Goal: Information Seeking & Learning: Check status

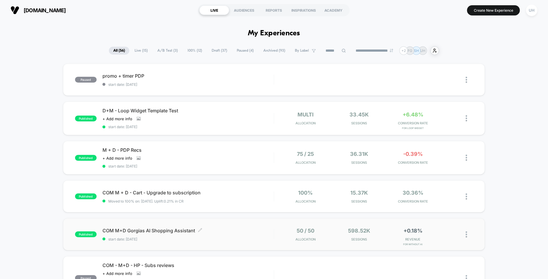
click at [248, 231] on span "COM M+D Gorgias AI Shopping Assistant Click to edit experience details" at bounding box center [188, 231] width 171 height 6
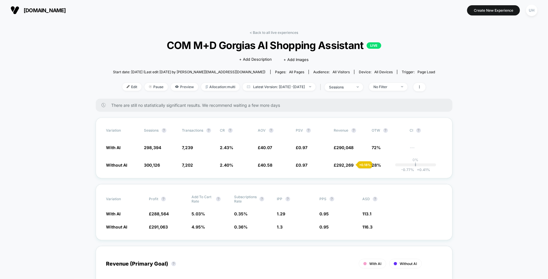
scroll to position [15, 0]
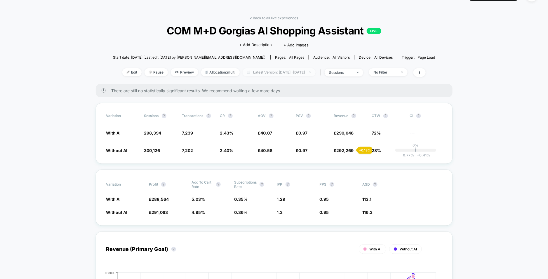
click at [278, 74] on span "Latest Version: [DATE] - [DATE]" at bounding box center [279, 72] width 73 height 8
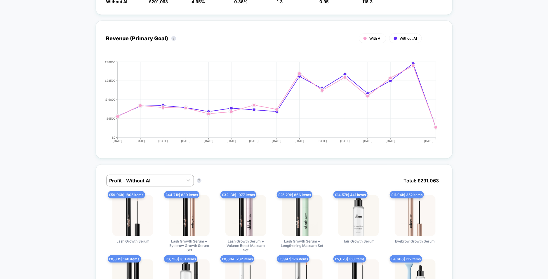
scroll to position [0, 0]
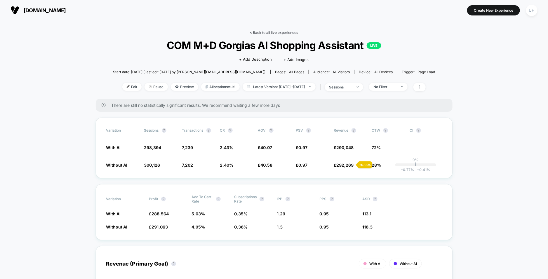
click at [251, 32] on link "< Back to all live experiences" at bounding box center [274, 32] width 48 height 4
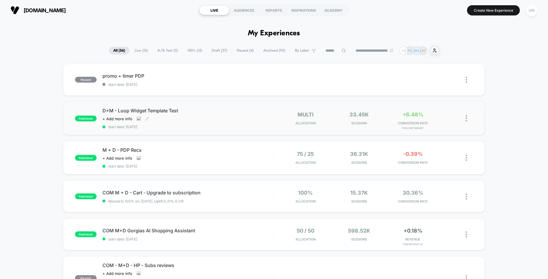
click at [221, 120] on div "Click to view images Click to edit experience details + Add more info" at bounding box center [163, 119] width 120 height 5
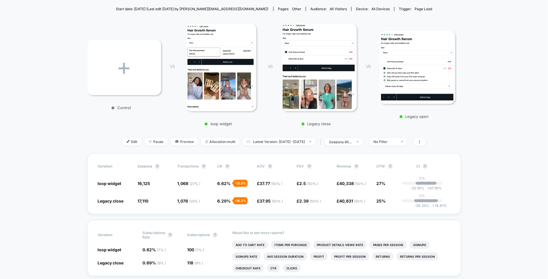
scroll to position [63, 0]
click at [291, 141] on span "Latest Version: [DATE] - [DATE]" at bounding box center [279, 142] width 73 height 8
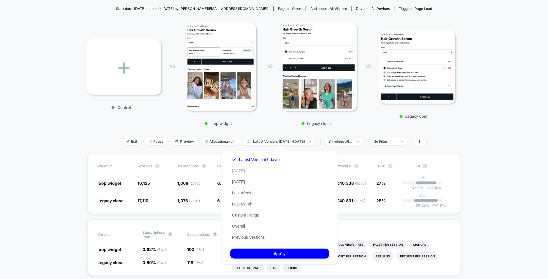
click at [240, 172] on button "[DATE]" at bounding box center [238, 170] width 16 height 5
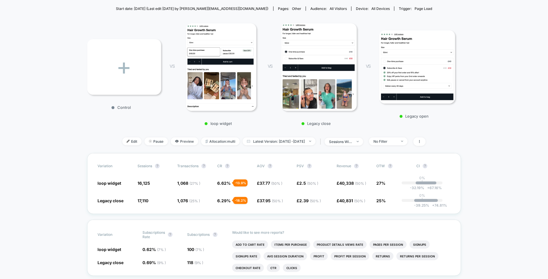
scroll to position [0, 0]
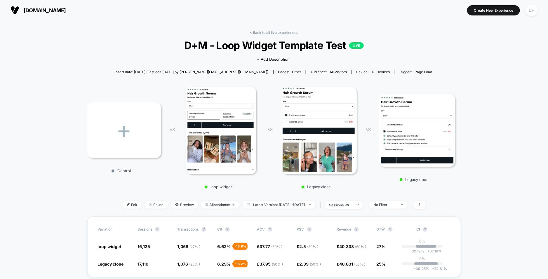
click at [258, 35] on div "< Back to all live experiences D+M - Loop Widget Template Test LIVE Click to vi…" at bounding box center [274, 123] width 374 height 186
click at [259, 34] on link "< Back to all live experiences" at bounding box center [274, 32] width 48 height 4
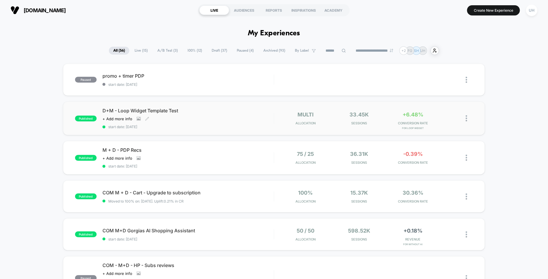
click at [228, 125] on span "start date: [DATE]" at bounding box center [188, 127] width 171 height 4
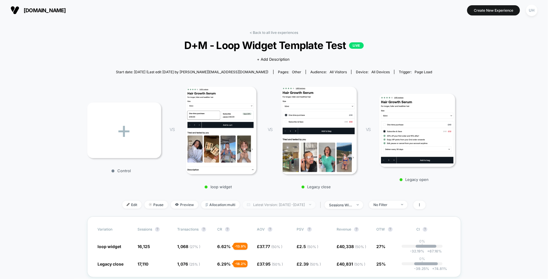
click at [276, 203] on span "Latest Version: [DATE] - [DATE]" at bounding box center [279, 205] width 73 height 8
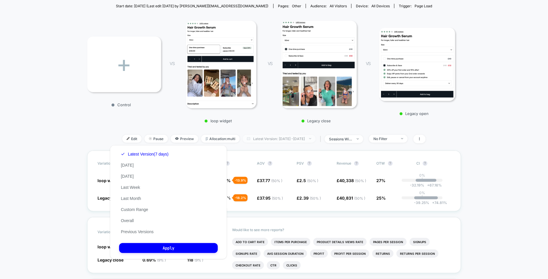
scroll to position [69, 0]
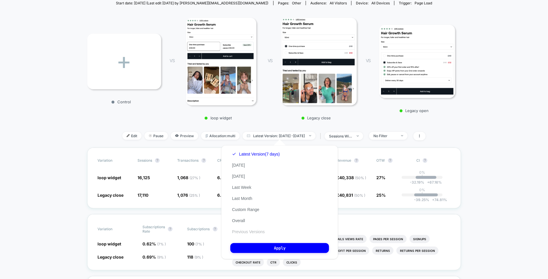
click at [249, 233] on button "Previous Versions" at bounding box center [248, 231] width 36 height 5
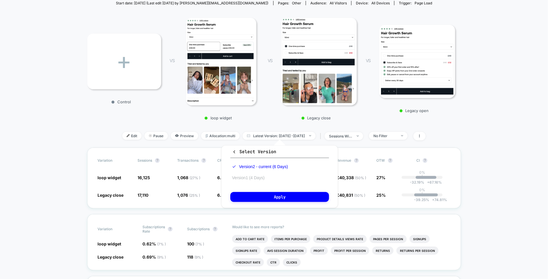
click at [256, 177] on button "Version 1 (4 Days)" at bounding box center [248, 177] width 36 height 5
click at [270, 197] on button "Apply" at bounding box center [279, 197] width 99 height 10
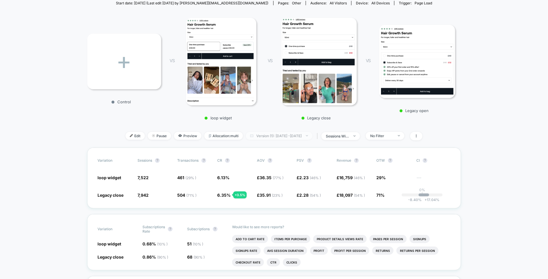
click at [282, 136] on span "Version (1): [DATE] - [DATE]" at bounding box center [279, 136] width 67 height 8
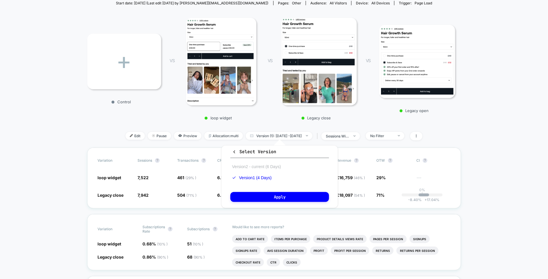
click at [263, 167] on button "Version 2 - current (6 Days)" at bounding box center [256, 166] width 52 height 5
click at [278, 135] on span "Version (1): [DATE] - [DATE]" at bounding box center [279, 136] width 67 height 8
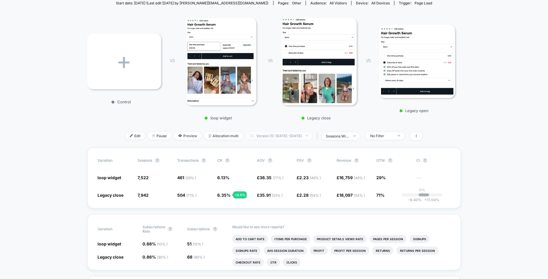
click at [278, 135] on span "Version (1): [DATE] - [DATE]" at bounding box center [279, 136] width 67 height 8
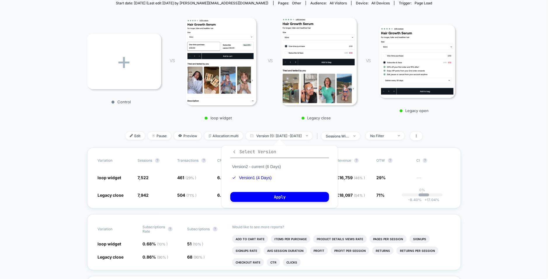
click at [237, 150] on span "Select Version" at bounding box center [254, 152] width 44 height 6
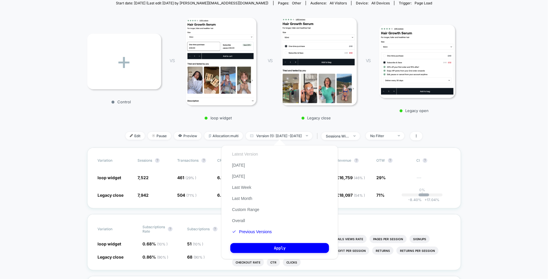
click at [244, 153] on button "Latest Version" at bounding box center [245, 154] width 30 height 5
click at [247, 208] on button "Custom Range" at bounding box center [245, 209] width 31 height 5
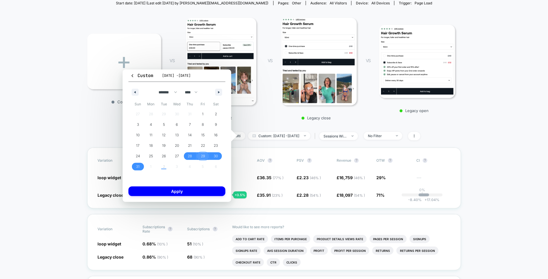
click at [204, 151] on span "29" at bounding box center [203, 156] width 4 height 11
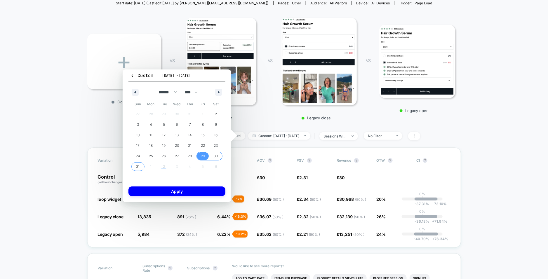
click at [138, 167] on span "31" at bounding box center [138, 167] width 4 height 11
click at [162, 191] on button "Apply" at bounding box center [177, 192] width 97 height 10
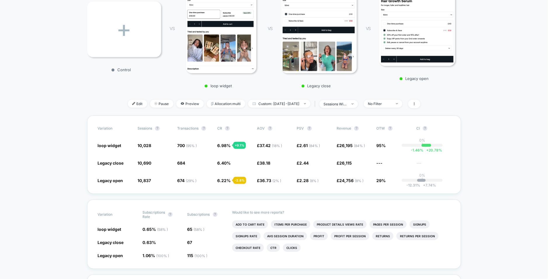
scroll to position [106, 0]
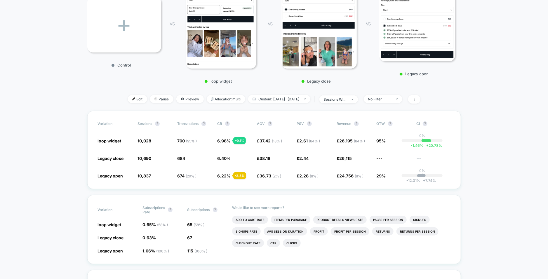
click at [271, 98] on span "Custom: [DATE] - [DATE]" at bounding box center [279, 99] width 62 height 8
select select "*"
select select "****"
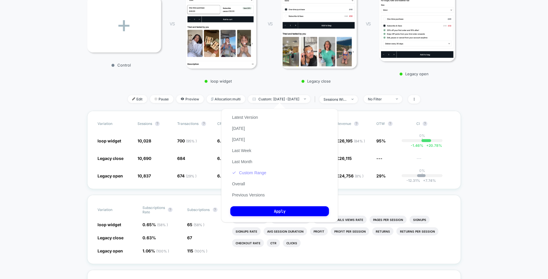
click at [253, 174] on button "Custom Range" at bounding box center [249, 172] width 38 height 5
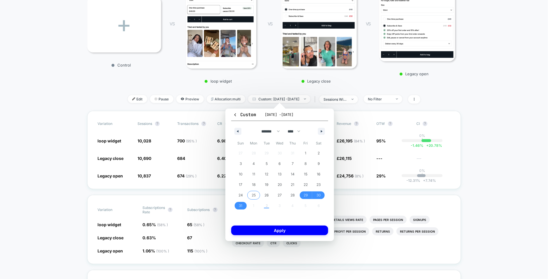
click at [254, 206] on div "27 28 29 30 31 1 2 3 4 5 6 7 8 9 10 11 12 13 14 15 16 17 18 19 20 21 22 23 24 2…" at bounding box center [279, 179] width 91 height 63
click at [307, 196] on span "29" at bounding box center [306, 195] width 4 height 11
click at [249, 206] on div "27 28 29 30 31 1 2 3 4 5 6 7 8 9 10 11 12 13 14 15 16 17 18 19 20 21 22 23 24 2…" at bounding box center [279, 179] width 91 height 63
click at [253, 206] on div "27 28 29 30 31 1 2 3 4 5 6 7 8 9 10 11 12 13 14 15 16 17 18 19 20 21 22 23 24 2…" at bounding box center [279, 179] width 91 height 63
click at [265, 206] on div "27 28 29 30 31 1 2 3 4 5 6 7 8 9 10 11 12 13 14 15 16 17 18 19 20 21 22 23 24 2…" at bounding box center [279, 179] width 91 height 63
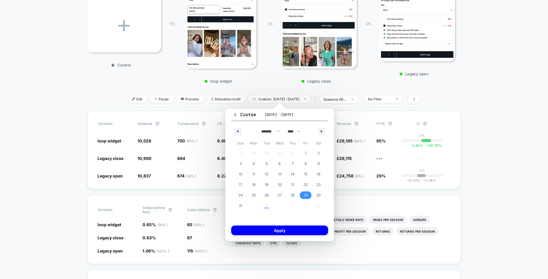
click at [249, 206] on div "27 28 29 30 31 1 2 3 4 5 6 7 8 9 10 11 12 13 14 15 16 17 18 19 20 21 22 23 24 2…" at bounding box center [279, 179] width 91 height 63
click at [321, 132] on icon "button" at bounding box center [322, 131] width 3 height 2
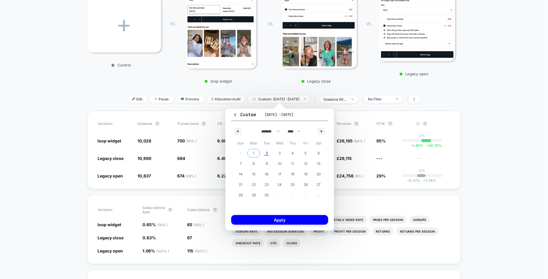
click at [253, 154] on span "1" at bounding box center [253, 153] width 1 height 11
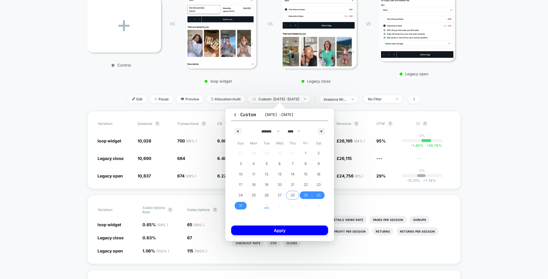
click at [293, 194] on span "28" at bounding box center [293, 195] width 4 height 11
click at [322, 132] on icon "button" at bounding box center [322, 131] width 3 height 2
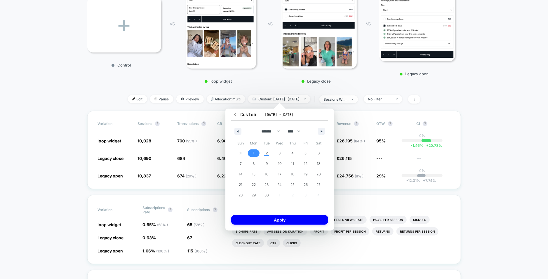
click at [253, 155] on span "1" at bounding box center [253, 154] width 13 height 8
select select "*"
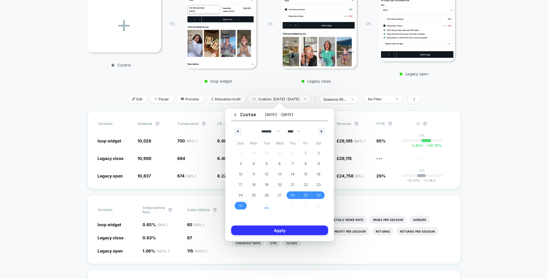
click at [268, 229] on button "Apply" at bounding box center [279, 231] width 97 height 10
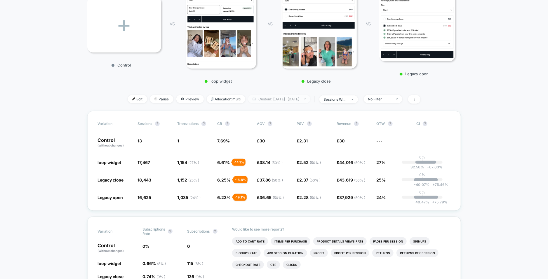
click at [258, 99] on span "Custom: [DATE] - [DATE]" at bounding box center [279, 99] width 62 height 8
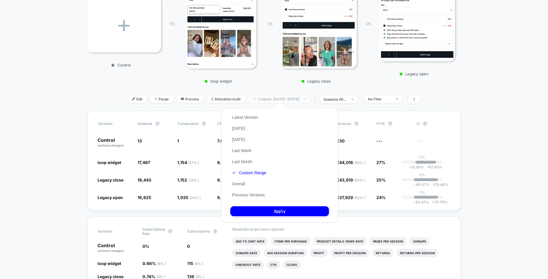
click at [277, 101] on span "Custom: [DATE] - [DATE]" at bounding box center [279, 99] width 62 height 8
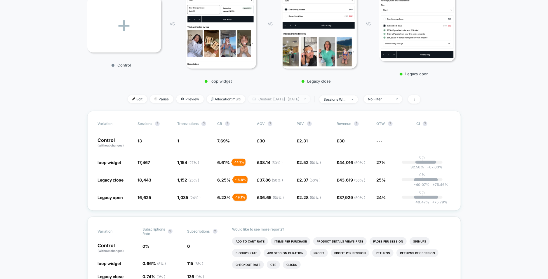
click at [277, 101] on span "Custom: [DATE] - [DATE]" at bounding box center [279, 99] width 62 height 8
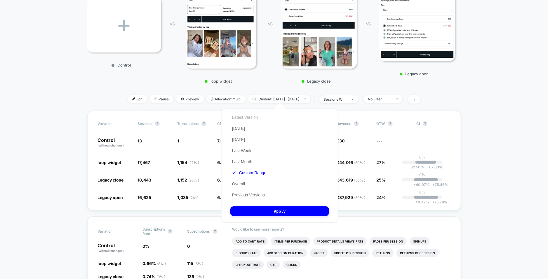
click at [255, 117] on button "Latest Version" at bounding box center [245, 117] width 30 height 5
click at [268, 211] on button "Apply" at bounding box center [279, 212] width 99 height 10
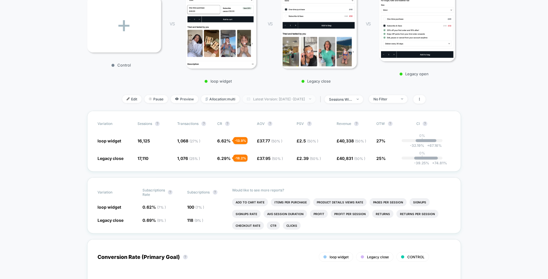
click at [292, 101] on span "Latest Version: [DATE] - [DATE]" at bounding box center [279, 99] width 73 height 8
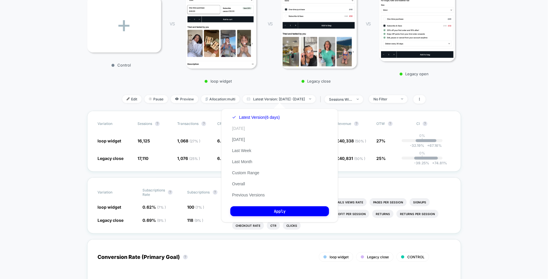
click at [241, 130] on button "[DATE]" at bounding box center [238, 128] width 16 height 5
click at [254, 212] on button "Apply" at bounding box center [279, 212] width 99 height 10
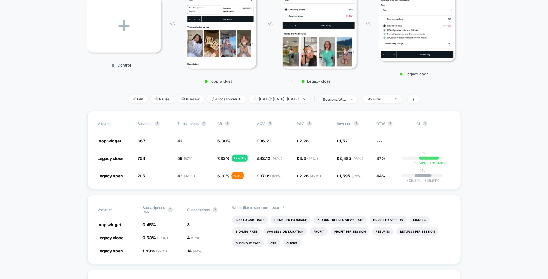
click at [285, 97] on span "[DATE]: [DATE] - [DATE]" at bounding box center [279, 99] width 61 height 8
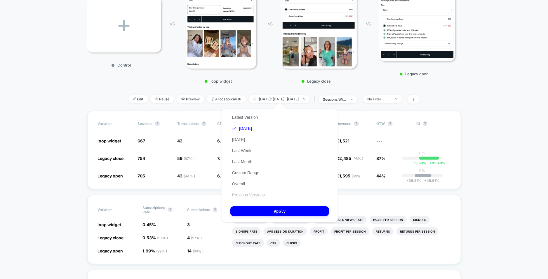
click at [250, 195] on button "Previous Versions" at bounding box center [248, 195] width 36 height 5
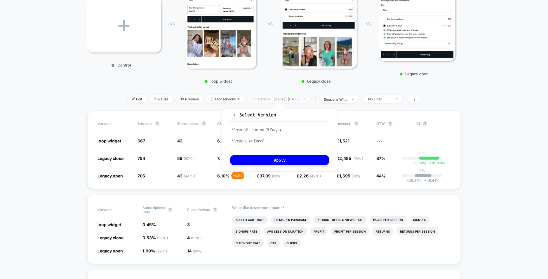
click at [286, 100] on span "Version : [DATE] - [DATE]" at bounding box center [279, 99] width 63 height 8
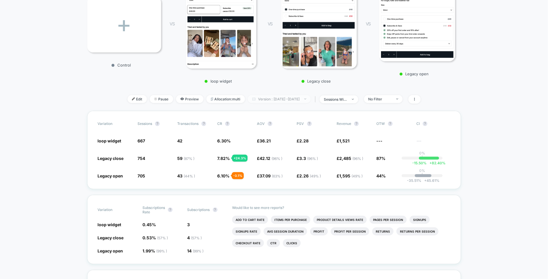
click at [286, 100] on span "Version : [DATE] - [DATE]" at bounding box center [279, 99] width 63 height 8
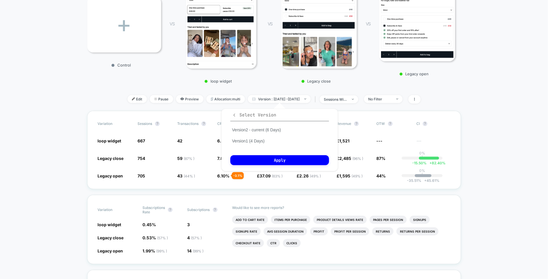
click at [233, 115] on icon "button" at bounding box center [234, 115] width 4 height 4
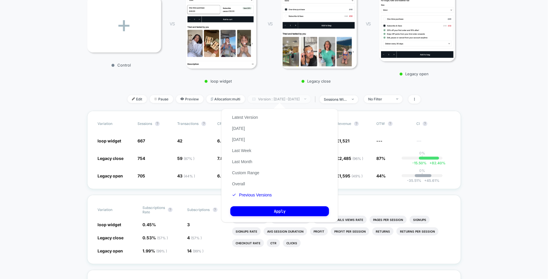
click at [272, 100] on span "Version : [DATE] - [DATE]" at bounding box center [279, 99] width 63 height 8
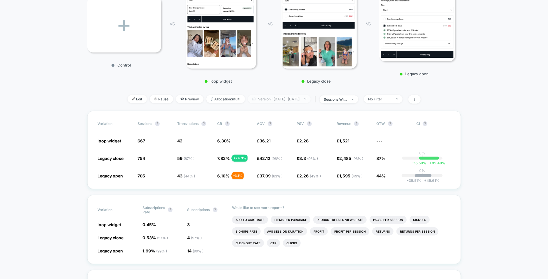
click at [272, 100] on span "Version : [DATE] - [DATE]" at bounding box center [279, 99] width 63 height 8
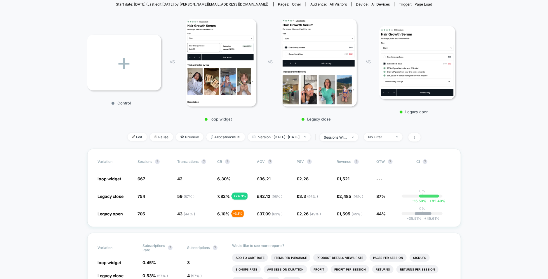
scroll to position [63, 0]
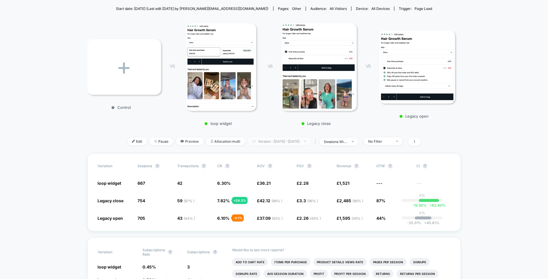
click at [278, 144] on span "Version : [DATE] - [DATE]" at bounding box center [279, 142] width 63 height 8
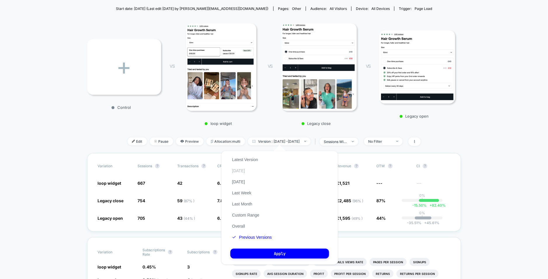
click at [239, 171] on button "[DATE]" at bounding box center [238, 170] width 16 height 5
click at [249, 156] on div "Latest Version [DATE] [DATE] Last Week Last Month Custom Range Overall Previous…" at bounding box center [248, 198] width 36 height 89
click at [249, 157] on div "Latest Version [DATE] [DATE] Last Week Last Month Custom Range Overall Previous…" at bounding box center [248, 198] width 36 height 89
click at [249, 159] on button "Latest Version" at bounding box center [245, 159] width 30 height 5
click at [240, 171] on button "[DATE]" at bounding box center [238, 170] width 16 height 5
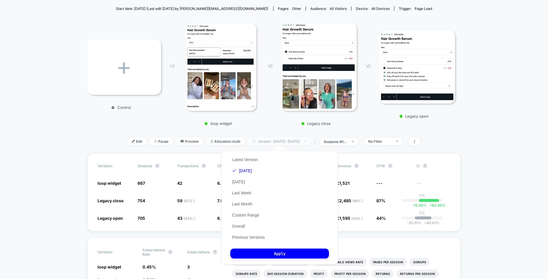
click at [267, 142] on span "Version : [DATE] - [DATE]" at bounding box center [279, 142] width 63 height 8
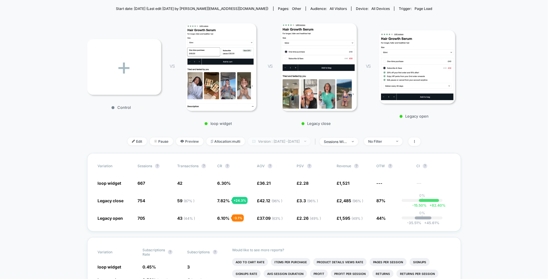
click at [267, 143] on span "Version : [DATE] - [DATE]" at bounding box center [279, 142] width 63 height 8
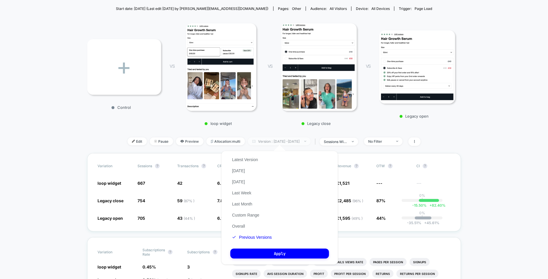
click at [268, 141] on span "Version : [DATE] - [DATE]" at bounding box center [279, 142] width 63 height 8
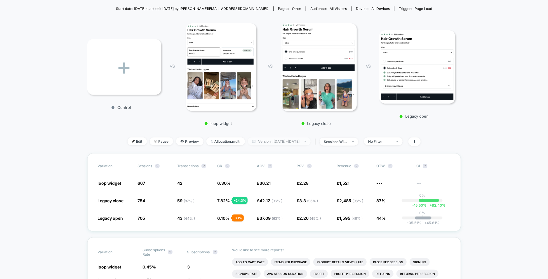
click at [268, 141] on span "Version : [DATE] - [DATE]" at bounding box center [279, 142] width 63 height 8
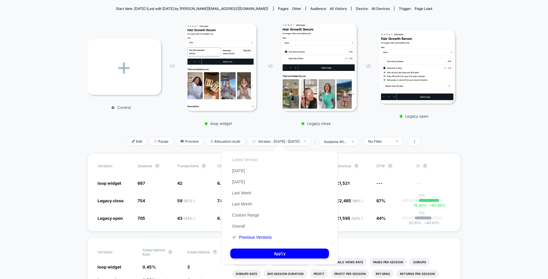
click at [243, 157] on button "Latest Version" at bounding box center [245, 159] width 30 height 5
click at [243, 216] on button "Custom Range" at bounding box center [245, 215] width 31 height 5
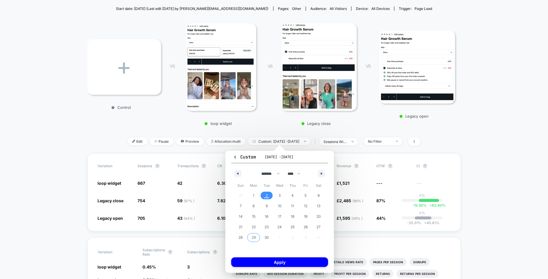
click at [257, 235] on span "29" at bounding box center [253, 238] width 13 height 8
click at [237, 173] on icon "button" at bounding box center [237, 174] width 3 height 2
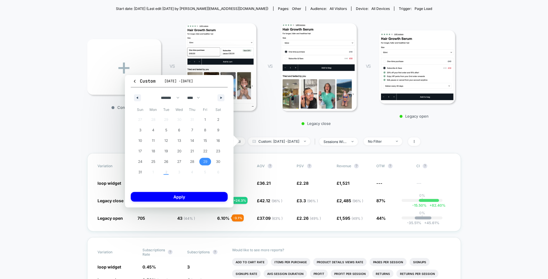
click at [204, 162] on span "29" at bounding box center [205, 162] width 4 height 11
click at [221, 99] on button "button" at bounding box center [221, 97] width 7 height 7
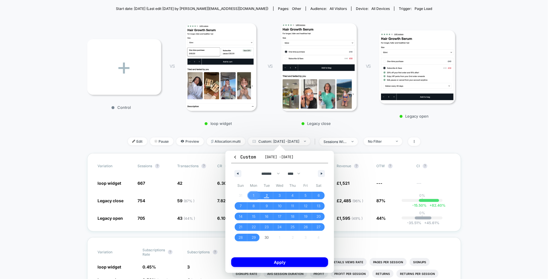
click at [254, 195] on span "1" at bounding box center [253, 195] width 1 height 11
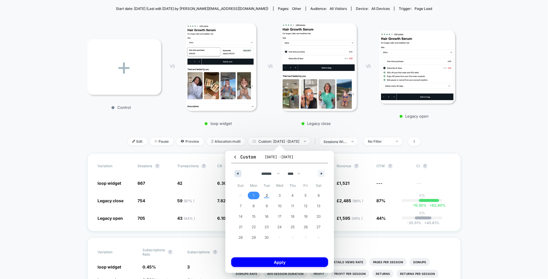
click at [239, 171] on button "button" at bounding box center [238, 173] width 7 height 7
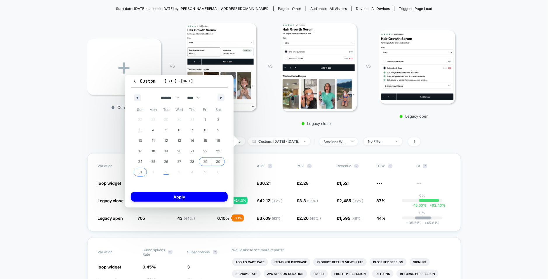
click at [207, 160] on span "29" at bounding box center [205, 162] width 4 height 11
click at [221, 98] on icon "button" at bounding box center [222, 98] width 3 height 2
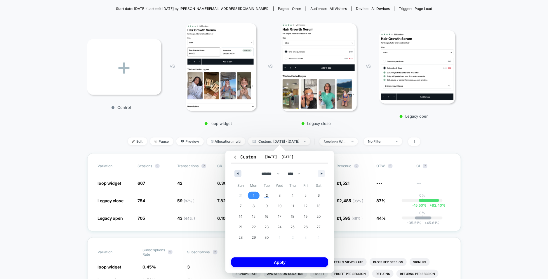
click at [239, 172] on button "button" at bounding box center [238, 173] width 7 height 7
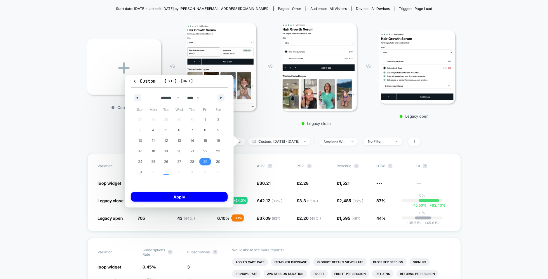
click at [205, 160] on span "29" at bounding box center [205, 162] width 4 height 11
click at [134, 173] on span "31" at bounding box center [140, 173] width 13 height 8
click at [209, 158] on span "29" at bounding box center [205, 162] width 13 height 8
click at [221, 98] on icon "button" at bounding box center [222, 98] width 3 height 2
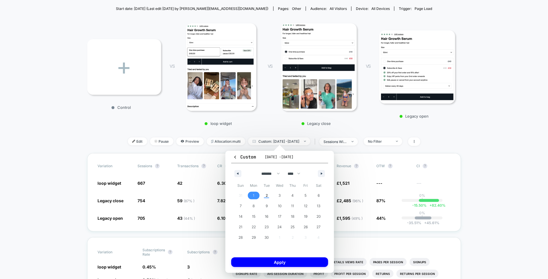
click at [252, 195] on span "1" at bounding box center [253, 196] width 13 height 8
select select "*"
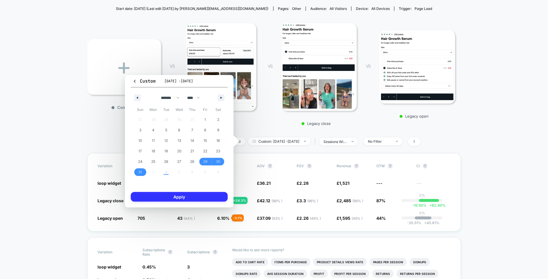
click at [183, 197] on button "Apply" at bounding box center [179, 197] width 97 height 10
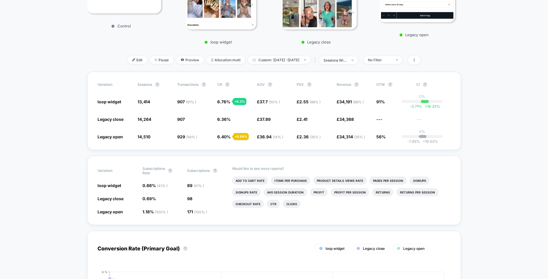
scroll to position [145, 0]
click at [256, 179] on li "Add To Cart Rate" at bounding box center [250, 180] width 36 height 8
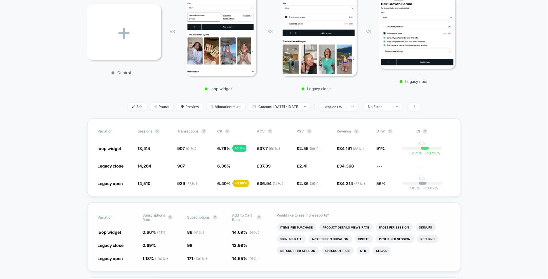
scroll to position [94, 0]
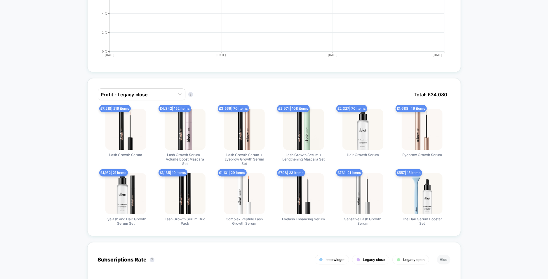
scroll to position [462, 0]
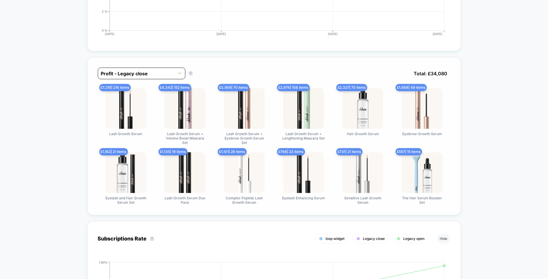
click at [150, 70] on div at bounding box center [136, 73] width 71 height 7
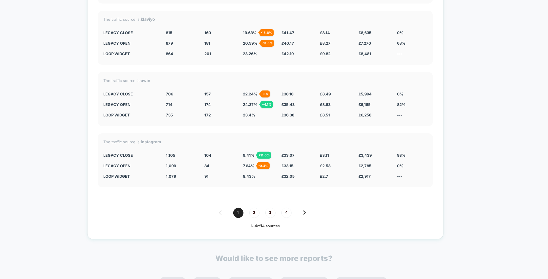
scroll to position [1575, 0]
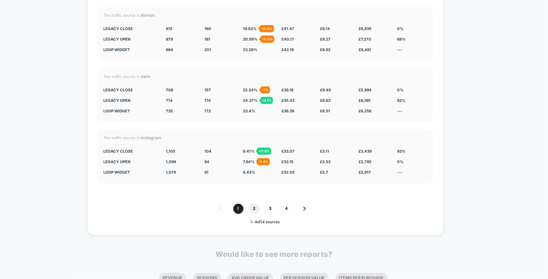
click at [253, 206] on span "2" at bounding box center [254, 209] width 10 height 10
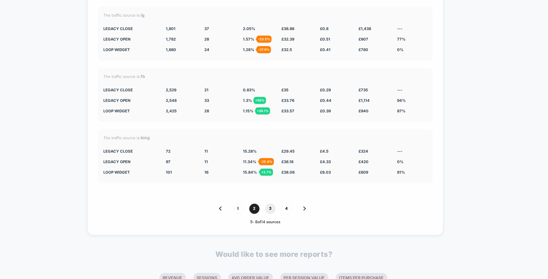
click at [266, 205] on span "3" at bounding box center [271, 209] width 10 height 10
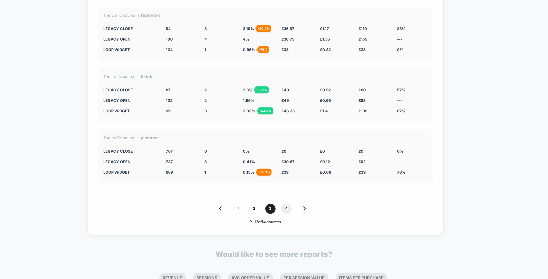
click at [283, 205] on span "4" at bounding box center [287, 209] width 10 height 10
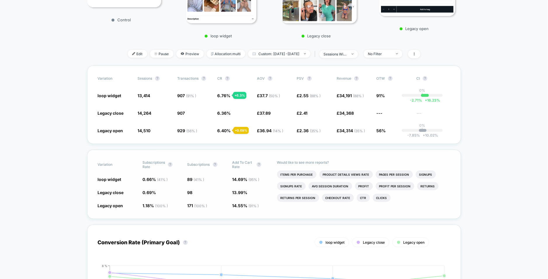
scroll to position [142, 0]
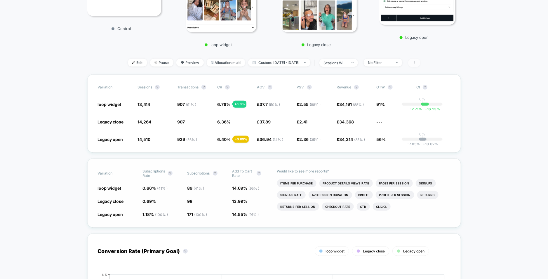
click at [416, 62] on icon at bounding box center [415, 63] width 4 height 4
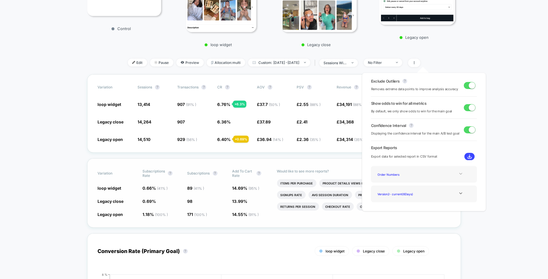
click at [462, 174] on div at bounding box center [461, 174] width 24 height 4
click at [459, 209] on icon at bounding box center [460, 210] width 3 height 2
click at [398, 189] on div "Best Selling Items" at bounding box center [399, 190] width 47 height 8
click at [468, 155] on img at bounding box center [470, 157] width 4 height 4
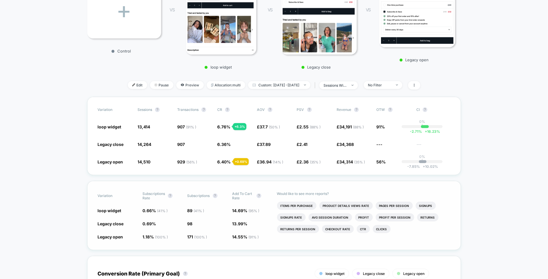
scroll to position [137, 0]
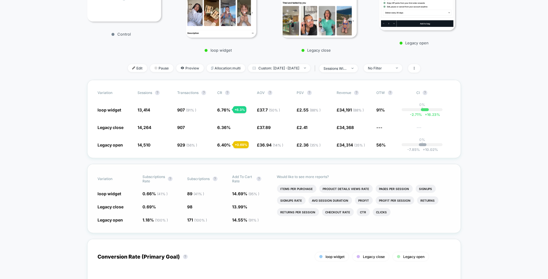
click at [421, 67] on span at bounding box center [414, 68] width 12 height 8
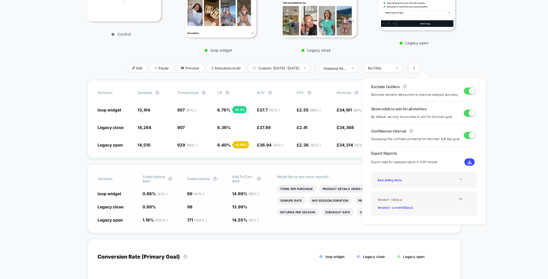
click at [459, 179] on icon at bounding box center [460, 180] width 3 height 2
click at [392, 187] on div "Experience Data" at bounding box center [399, 188] width 47 height 8
